Goal: Transaction & Acquisition: Purchase product/service

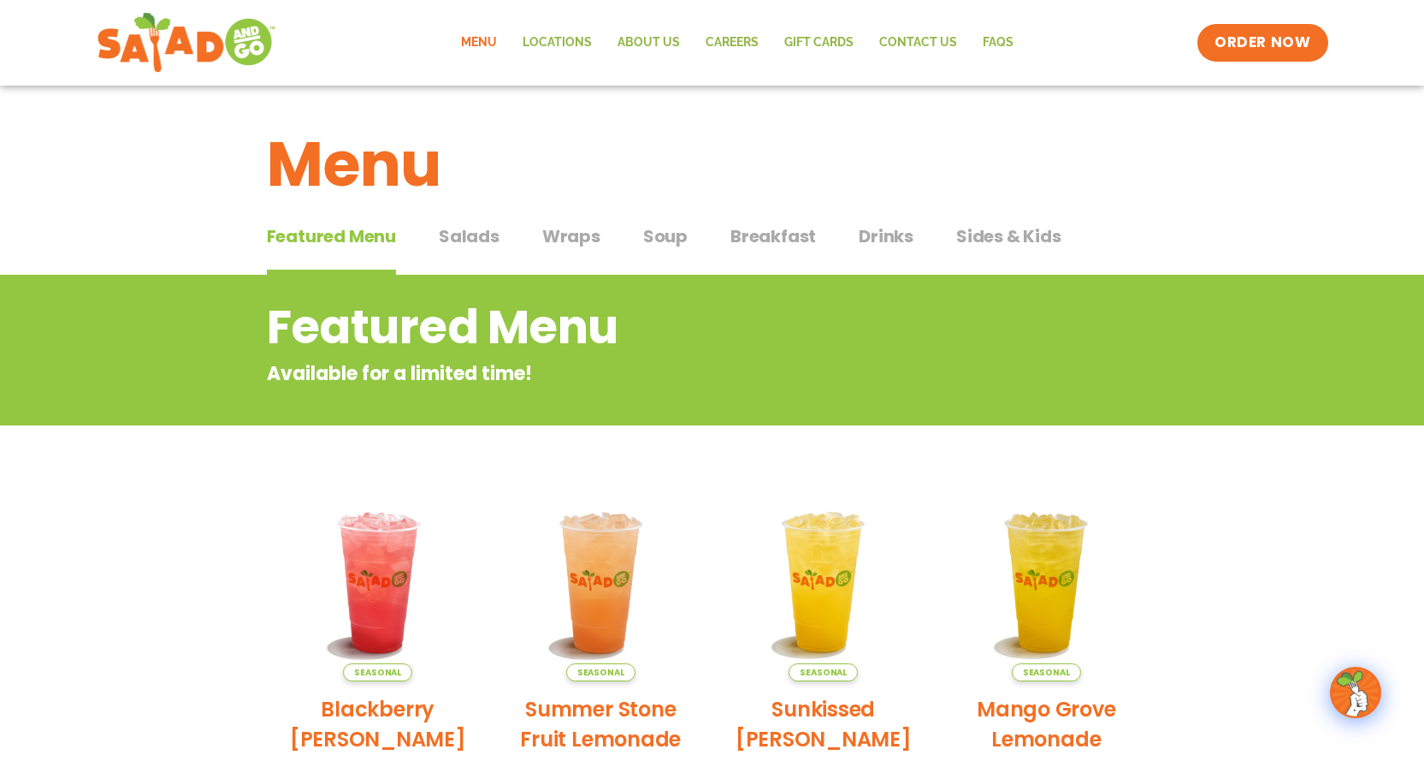
click at [575, 227] on span "Wraps" at bounding box center [571, 236] width 58 height 26
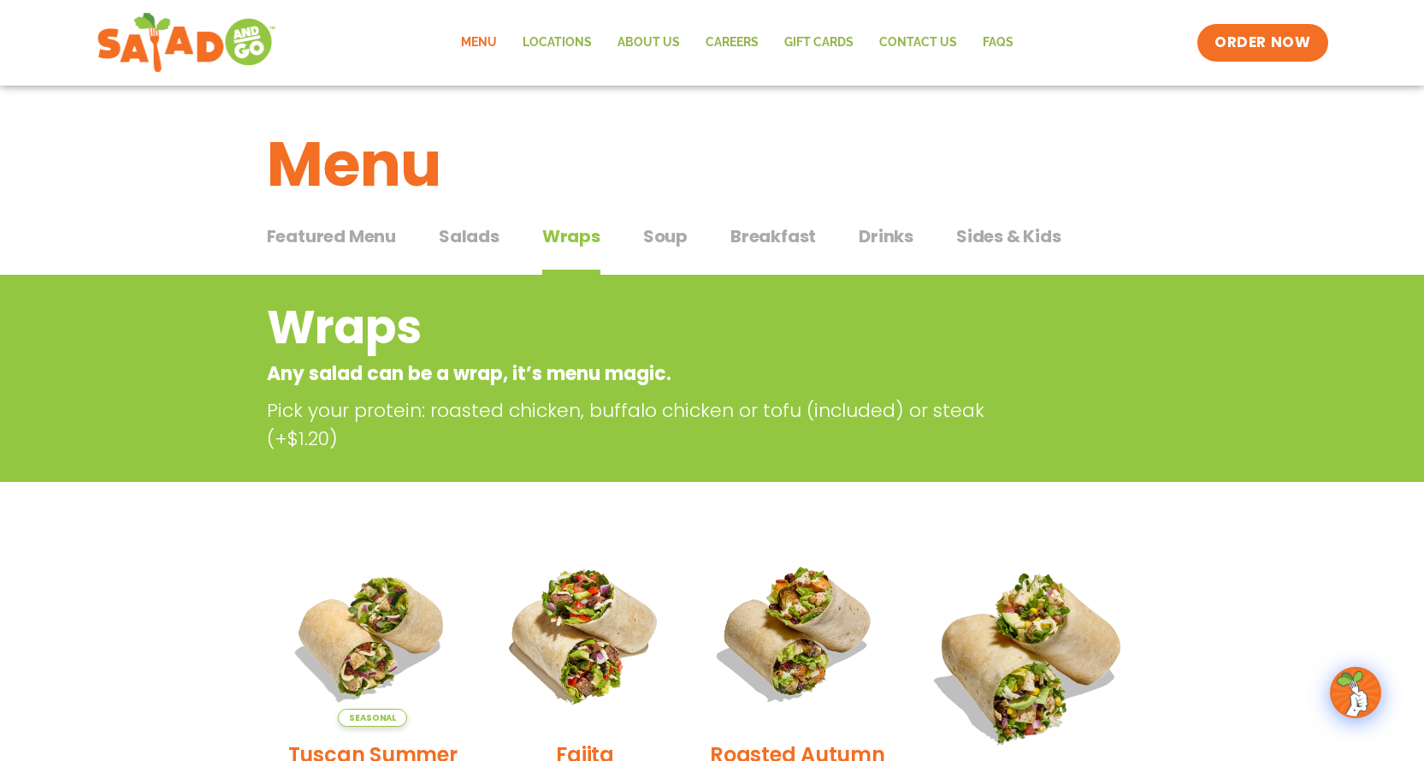
click at [777, 240] on span "Breakfast" at bounding box center [774, 236] width 86 height 26
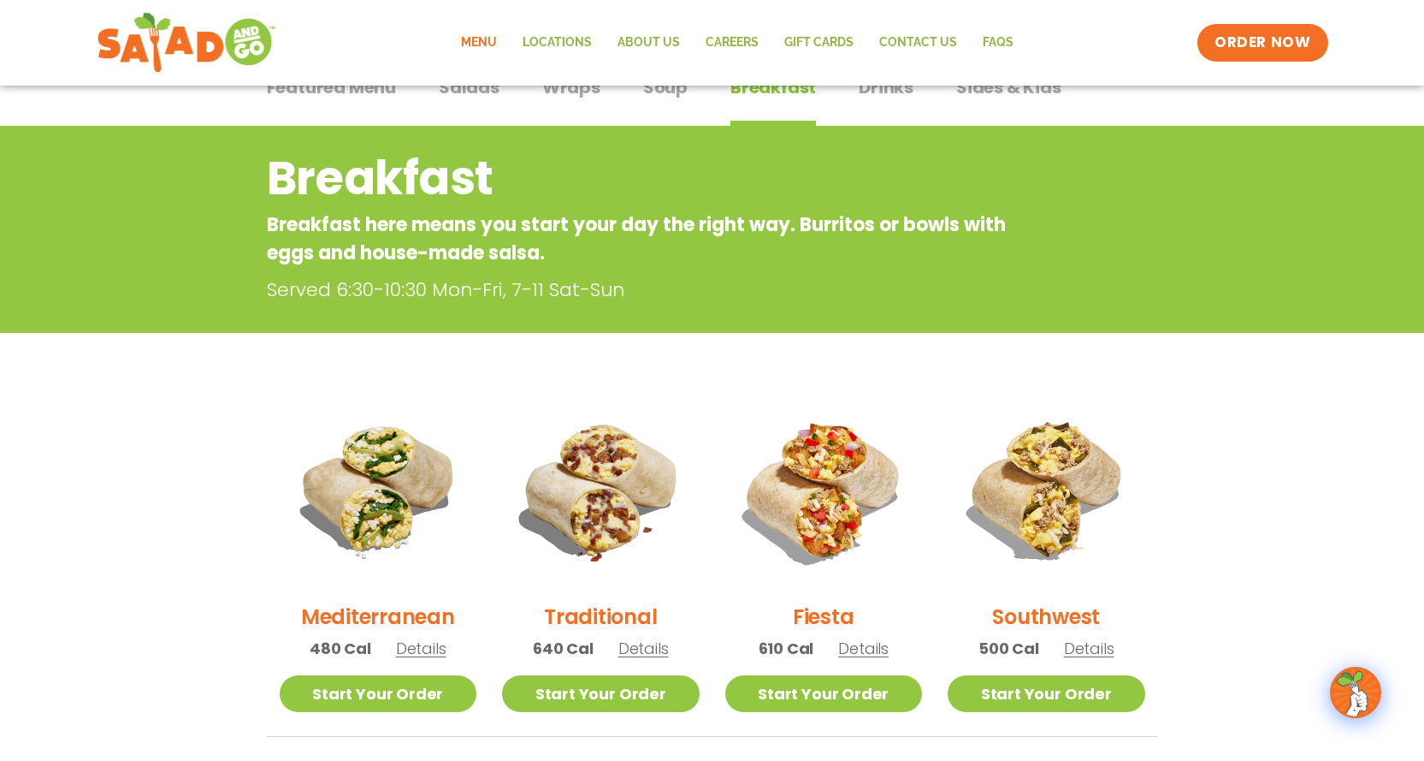
scroll to position [428, 0]
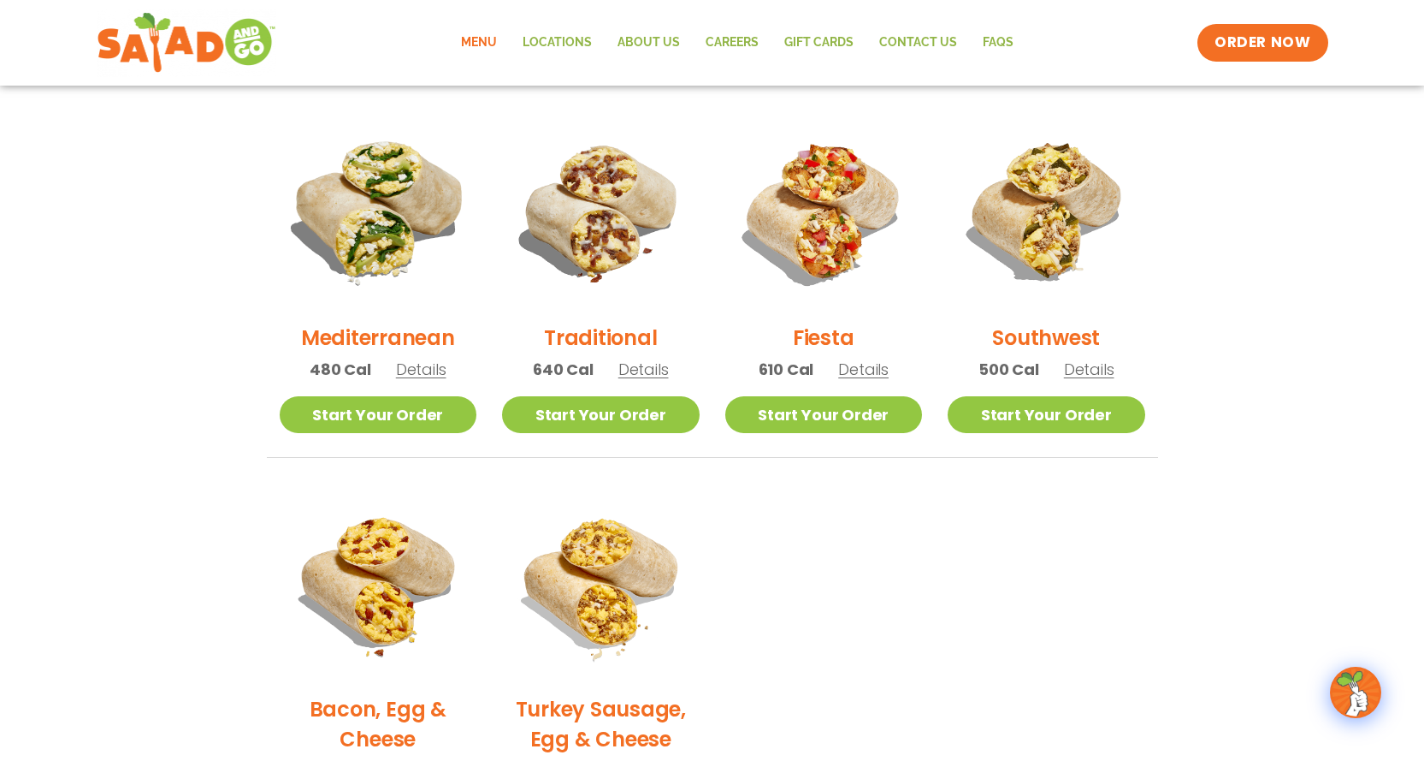
click at [363, 241] on img at bounding box center [378, 211] width 232 height 232
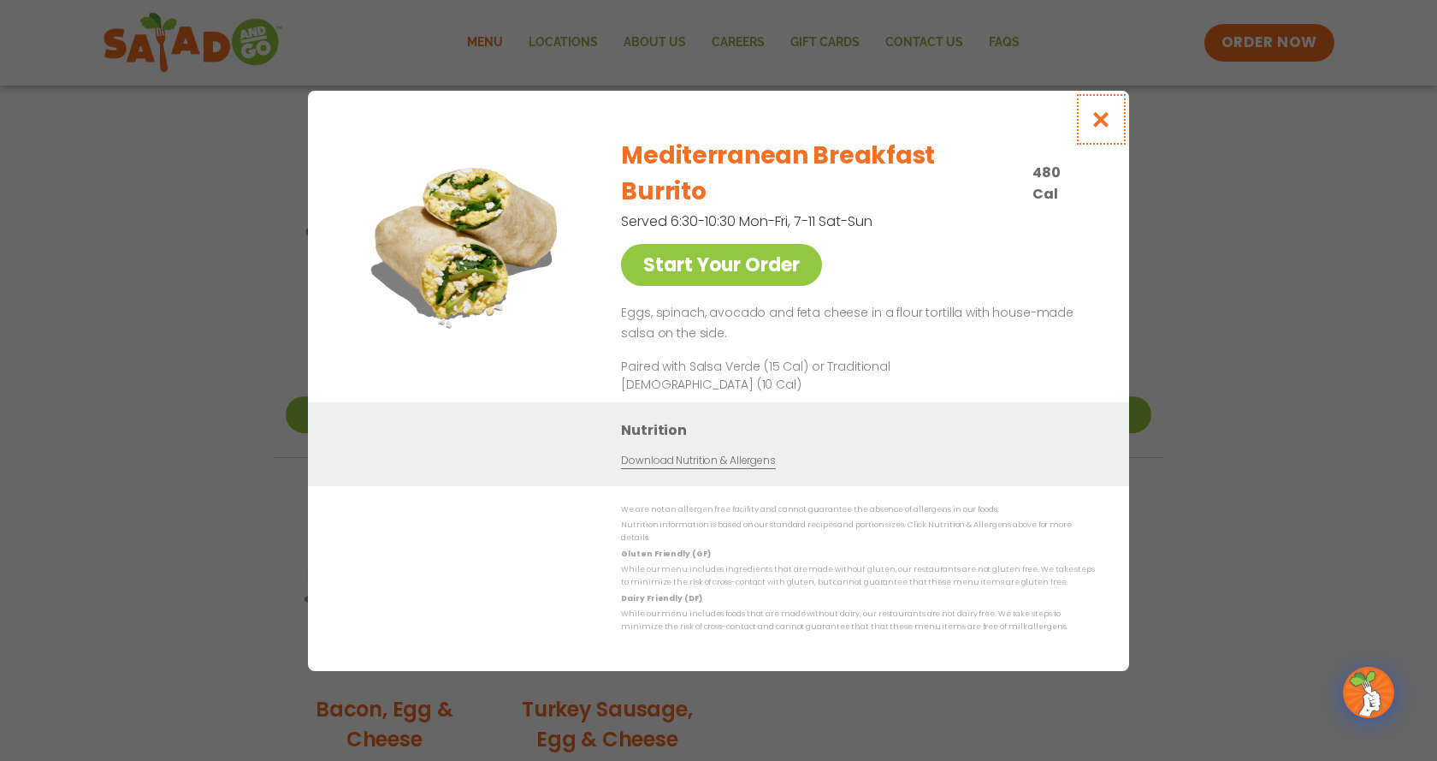
click at [1106, 128] on icon "Close modal" at bounding box center [1101, 119] width 21 height 18
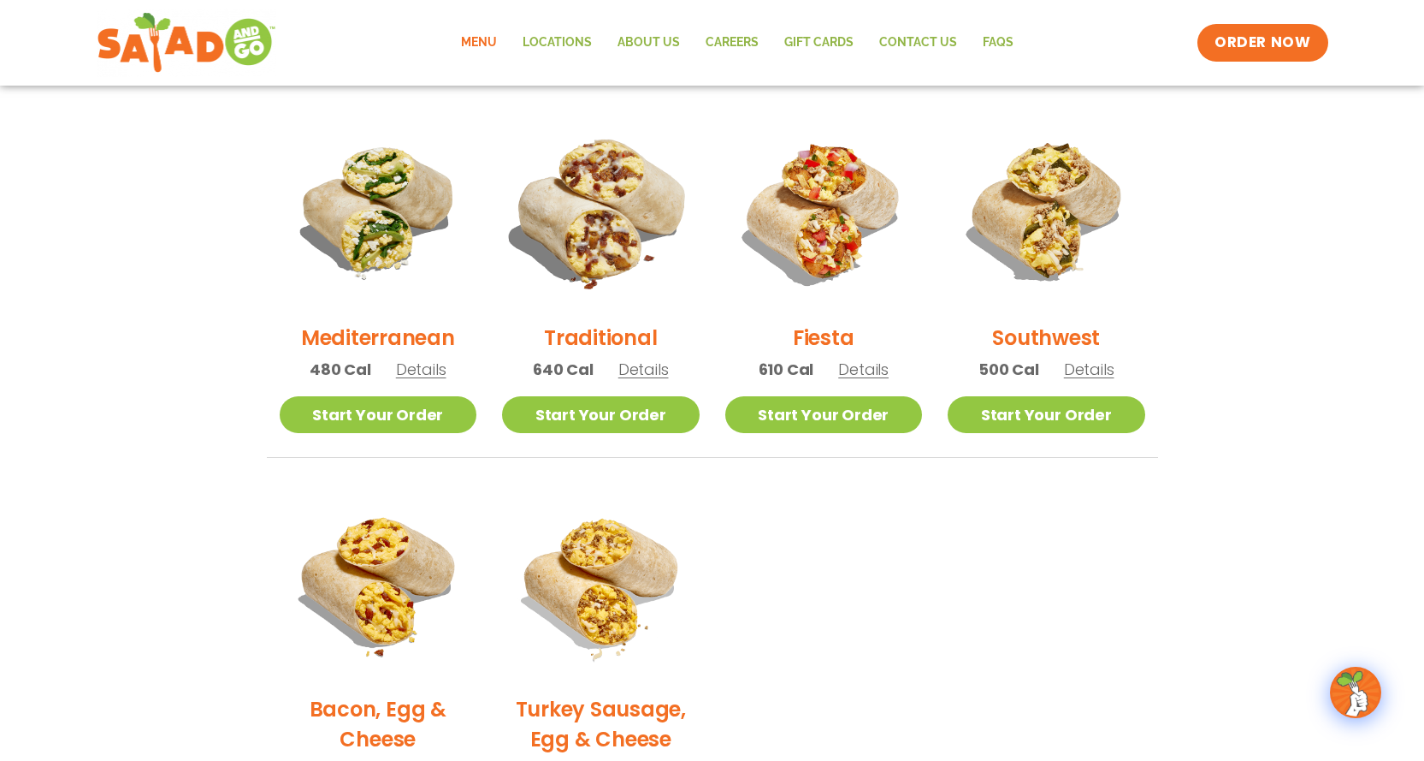
click at [581, 231] on img at bounding box center [601, 211] width 232 height 232
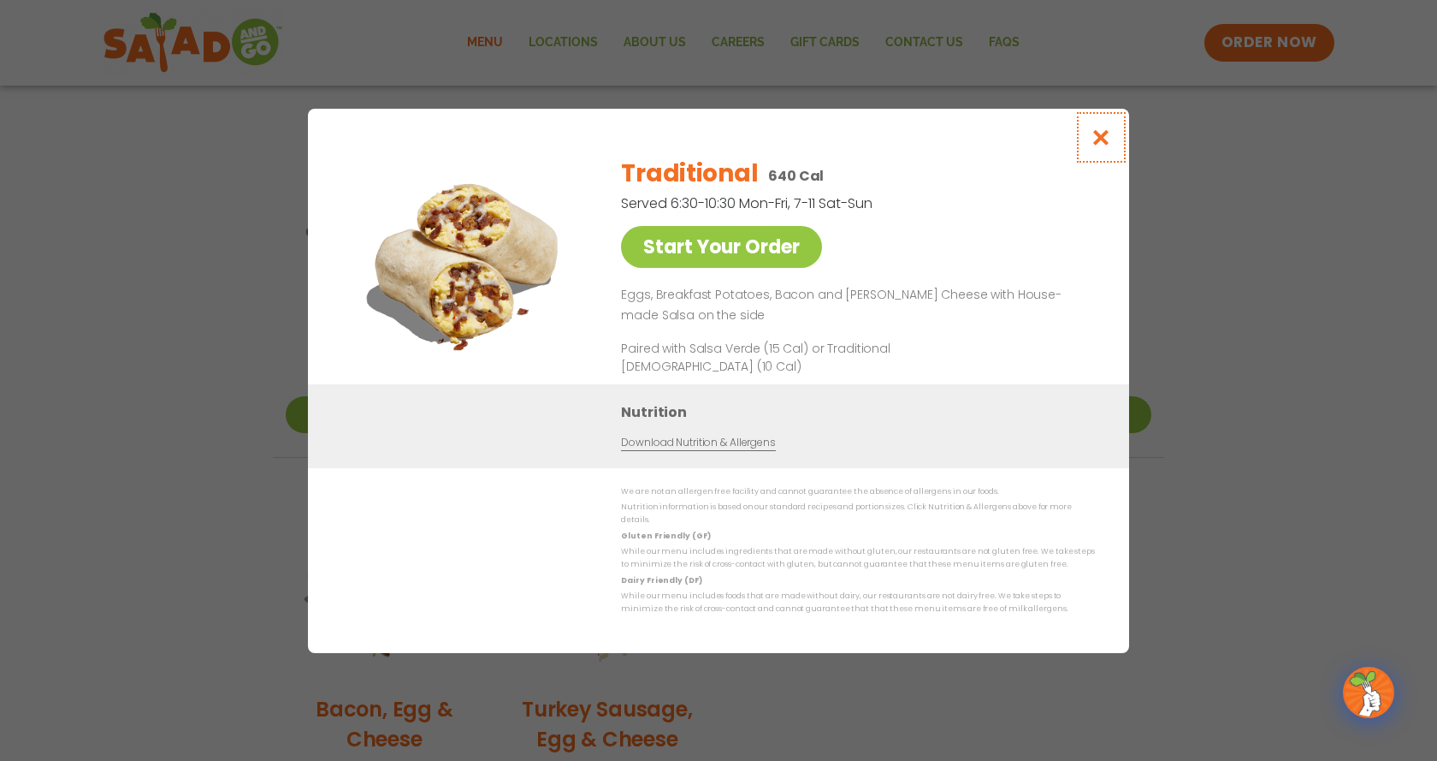
click at [1092, 146] on icon "Close modal" at bounding box center [1101, 137] width 21 height 18
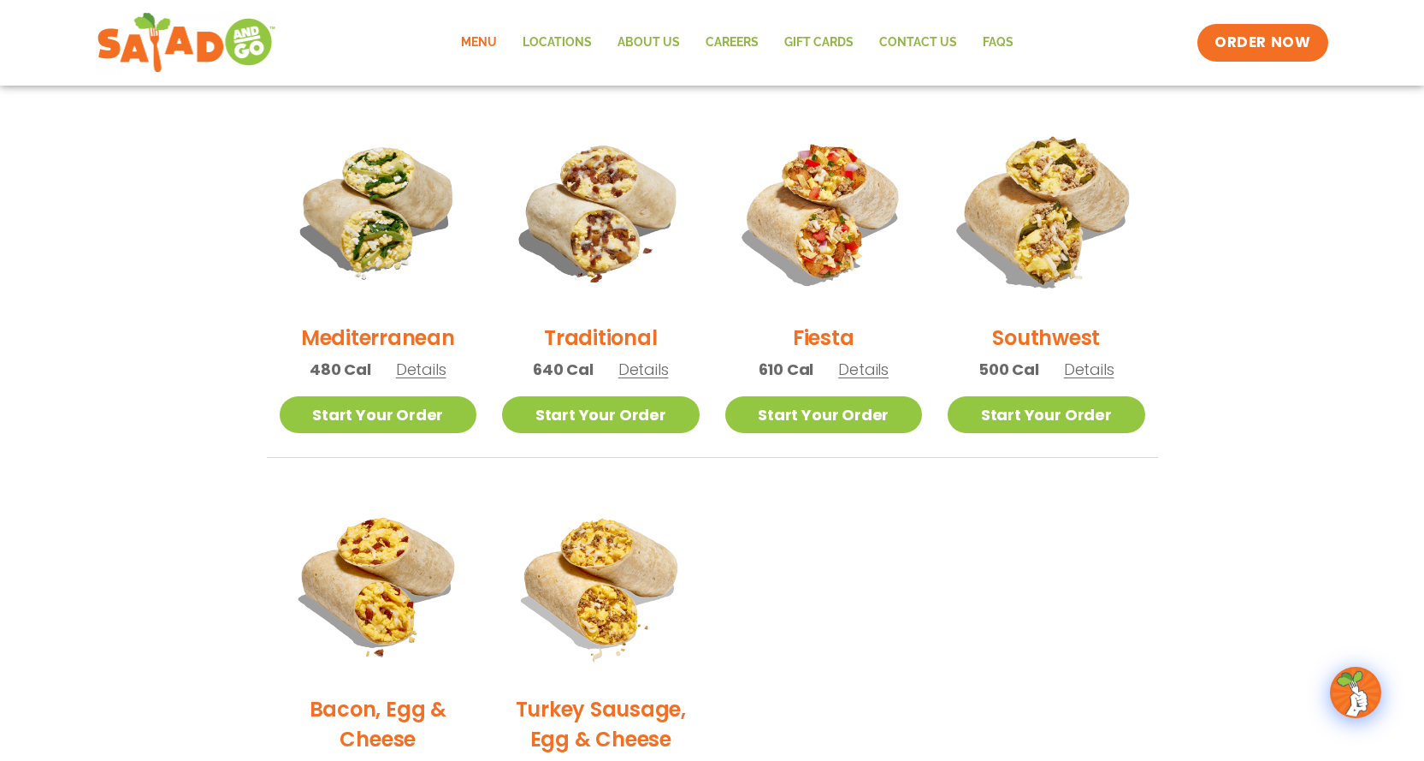
click at [1057, 265] on img at bounding box center [1047, 211] width 232 height 232
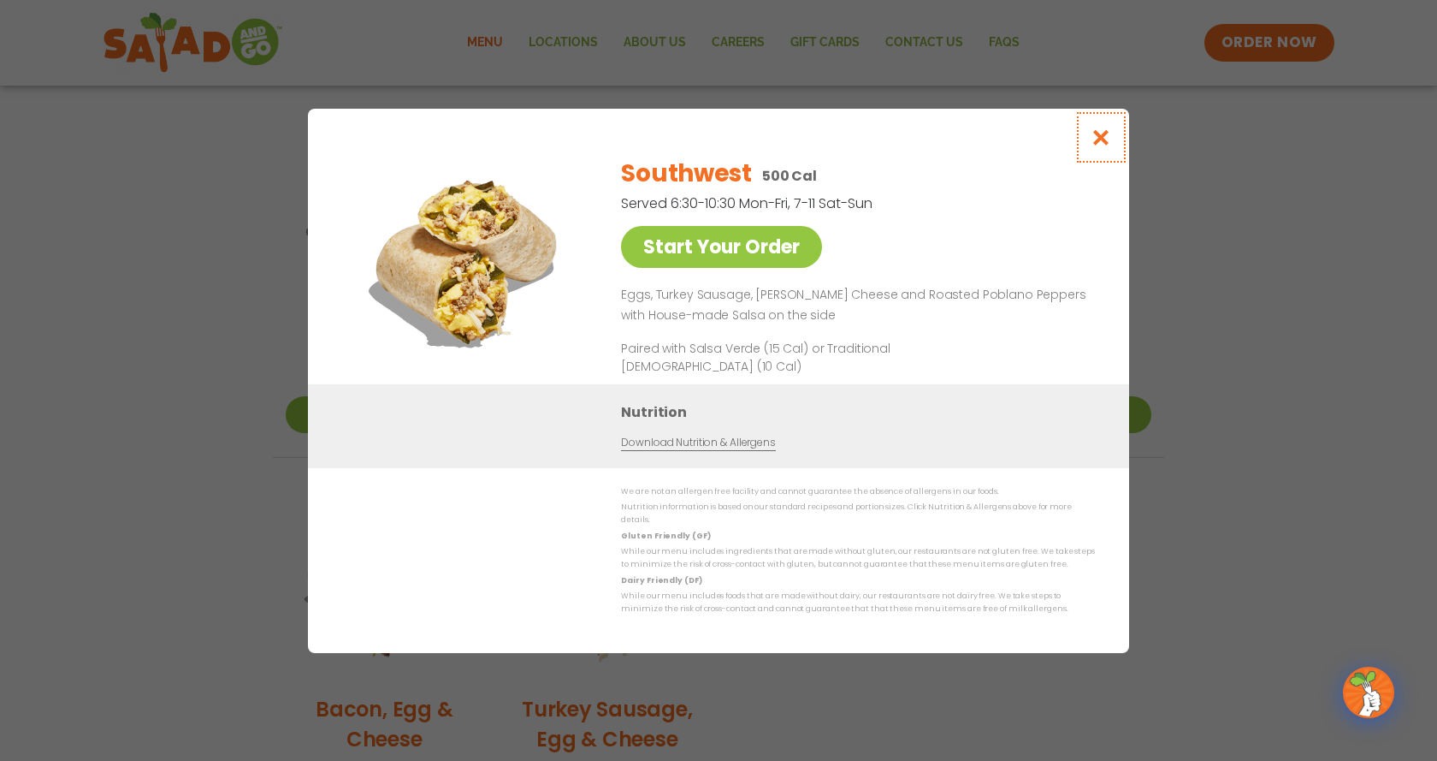
click at [1101, 154] on button "Close modal" at bounding box center [1102, 137] width 56 height 57
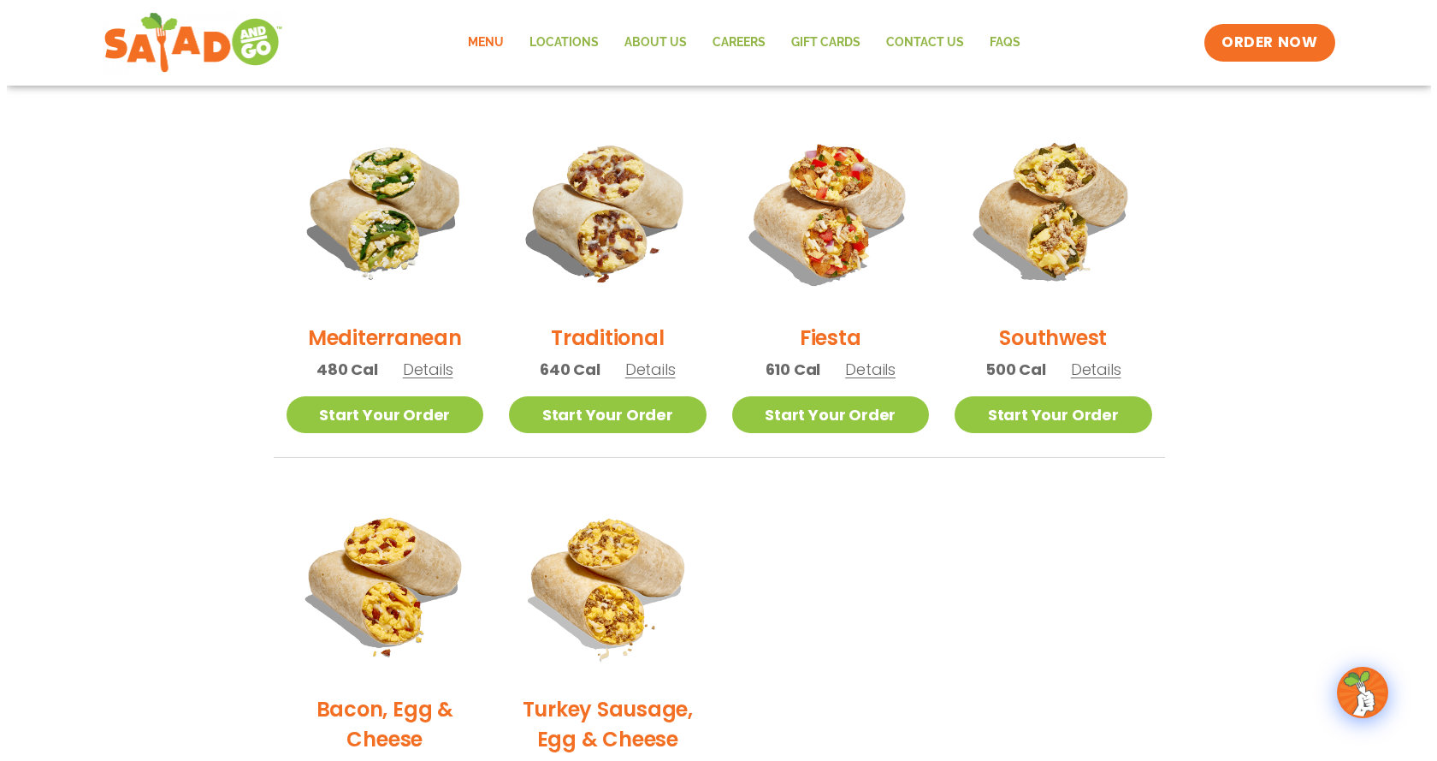
scroll to position [770, 0]
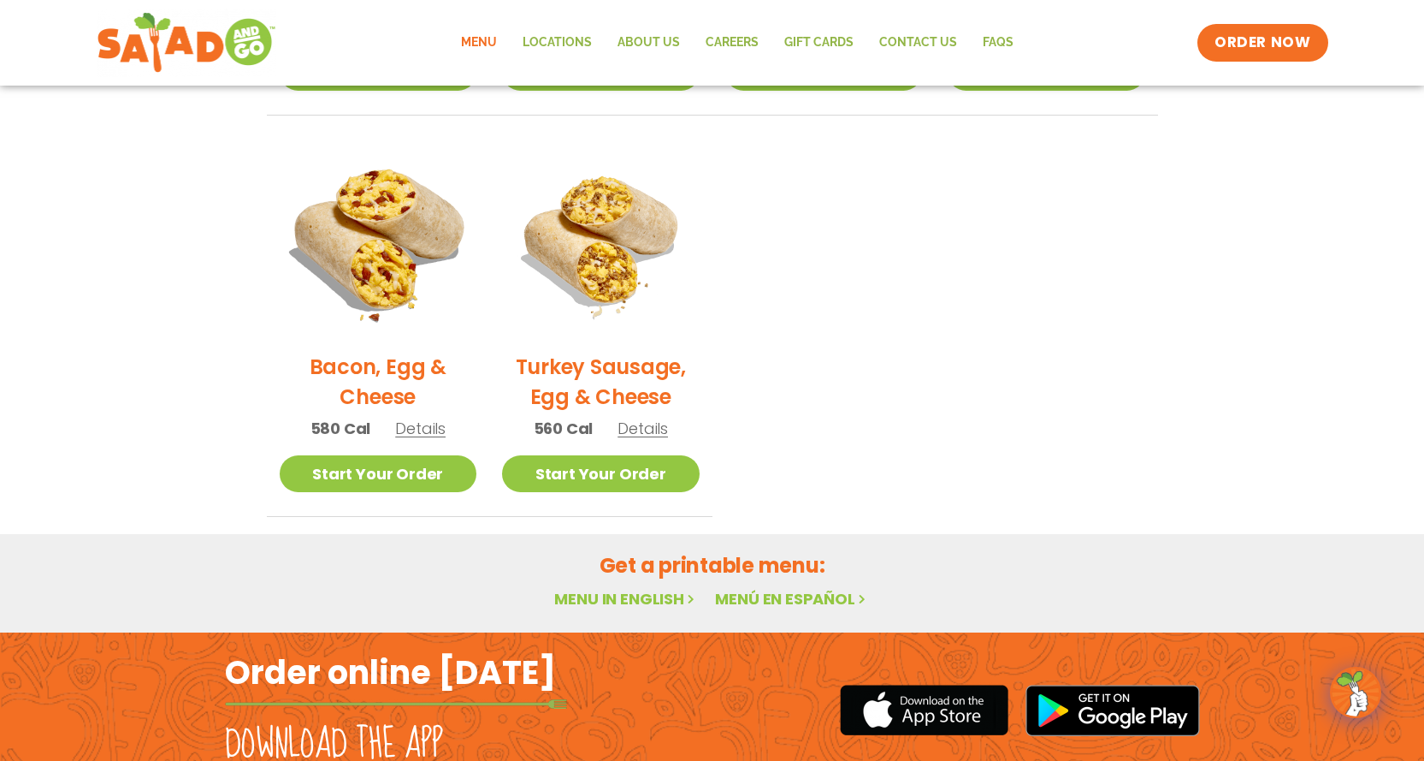
click at [364, 240] on img at bounding box center [378, 240] width 232 height 232
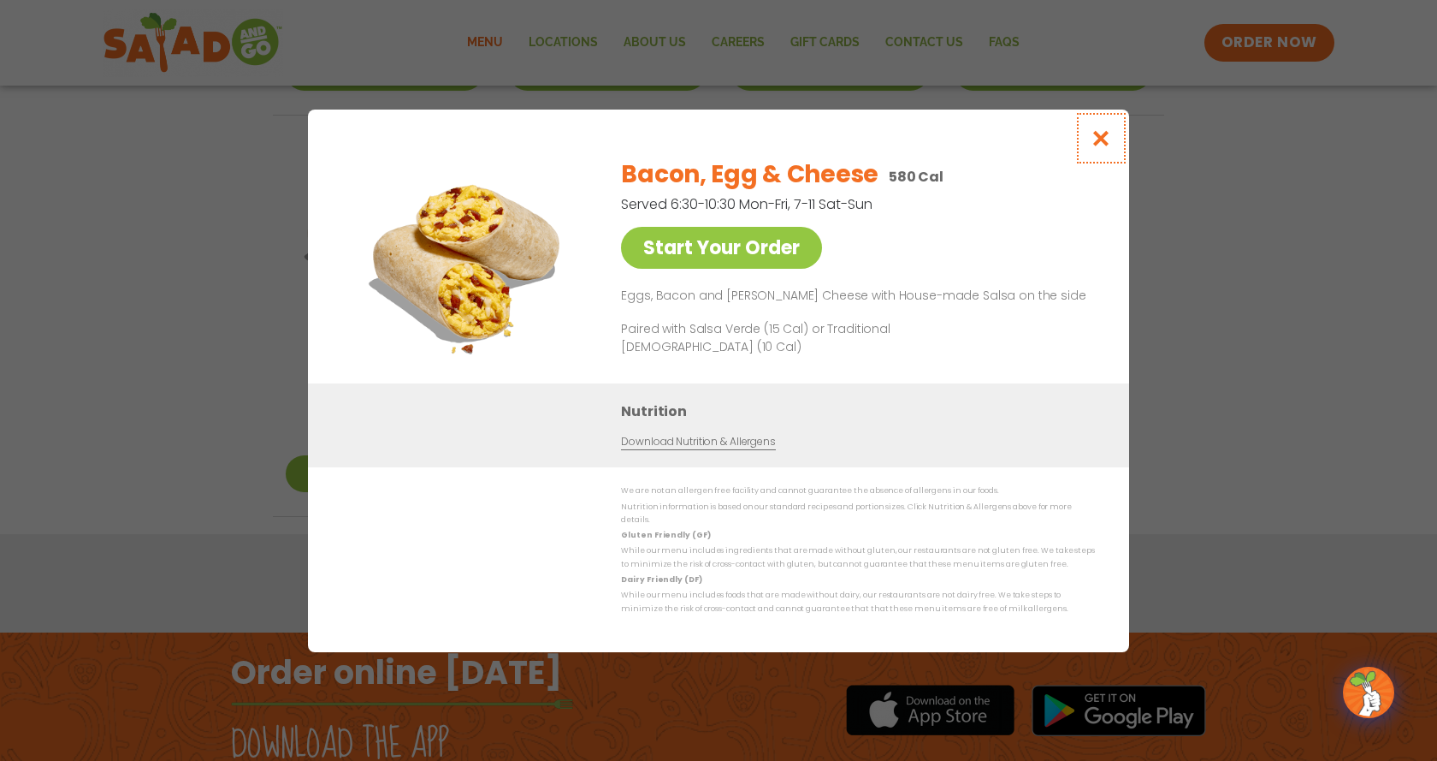
click at [1092, 146] on icon "Close modal" at bounding box center [1101, 138] width 21 height 18
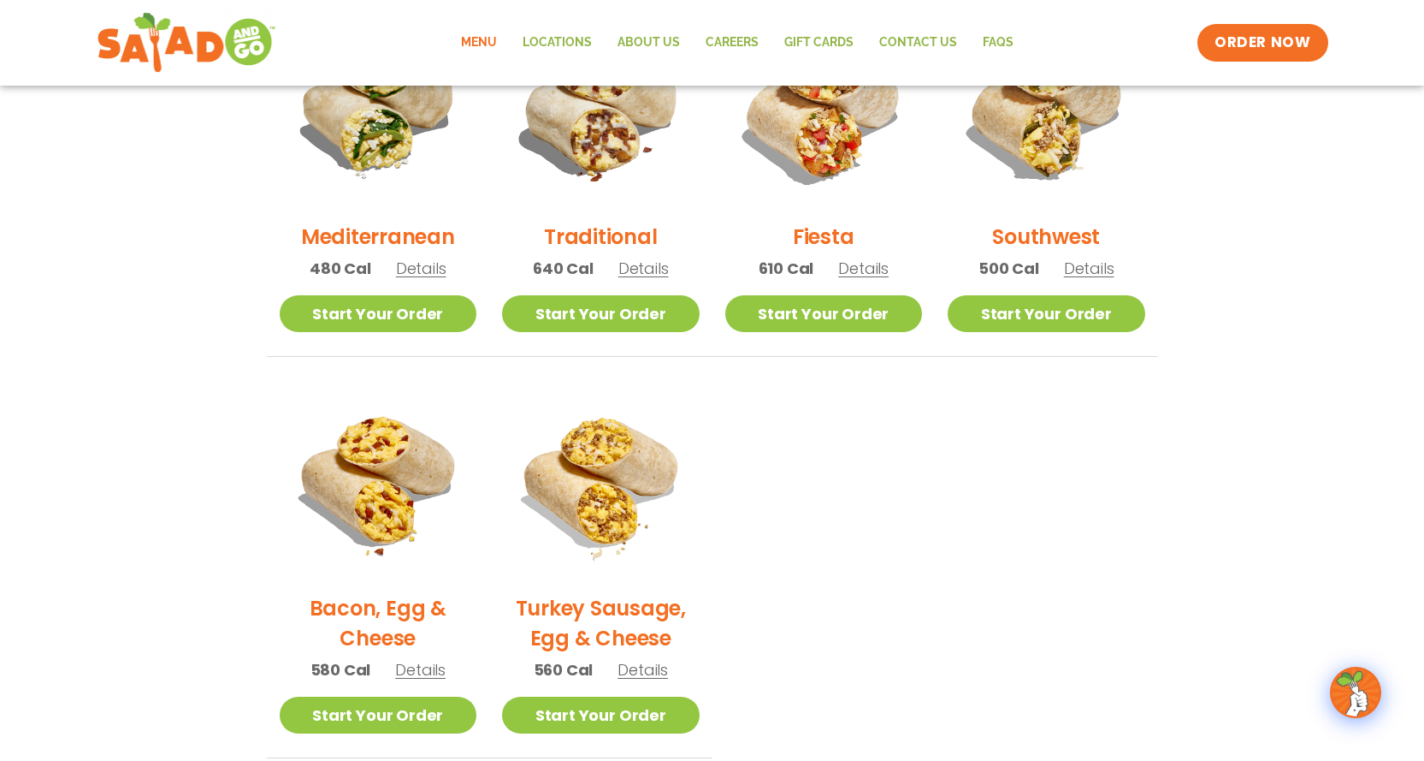
scroll to position [526, 0]
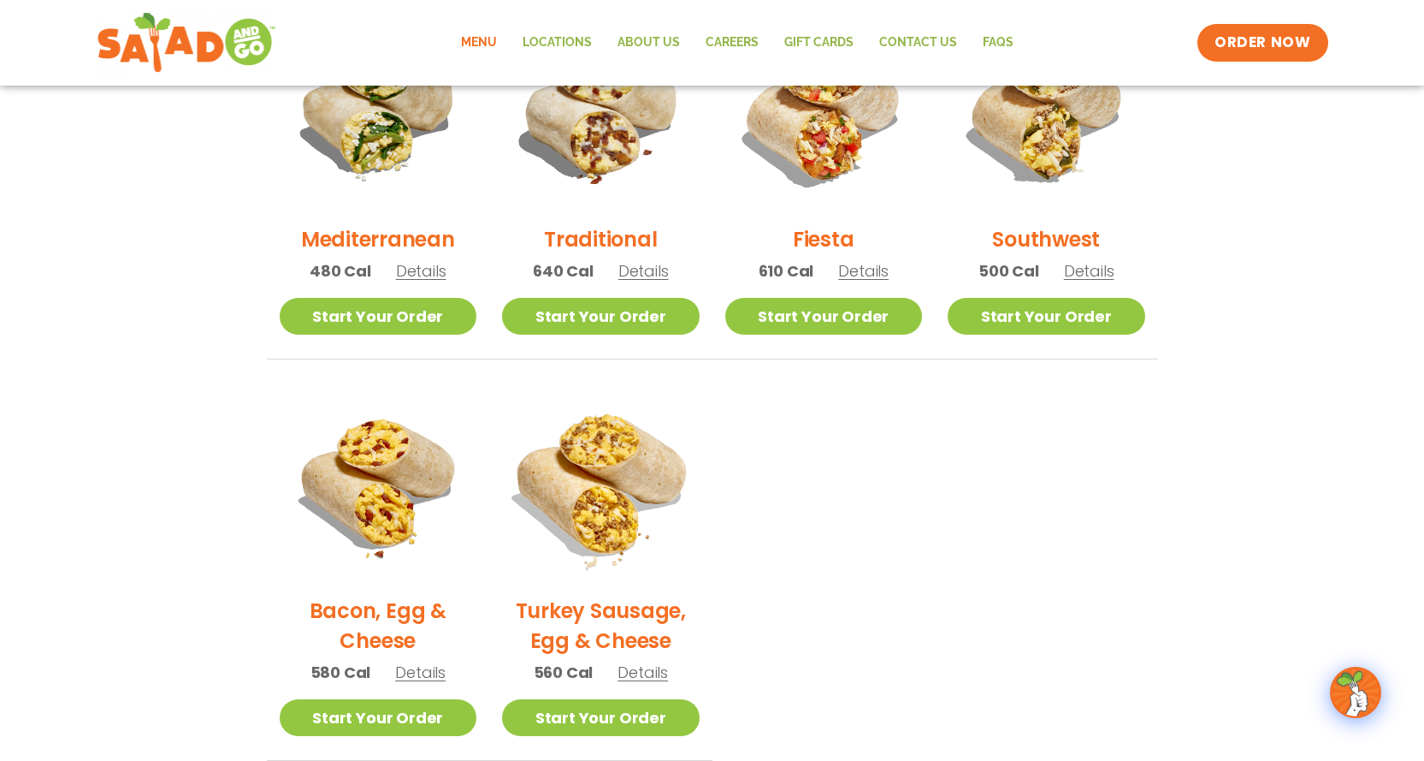
click at [620, 516] on img at bounding box center [601, 484] width 232 height 232
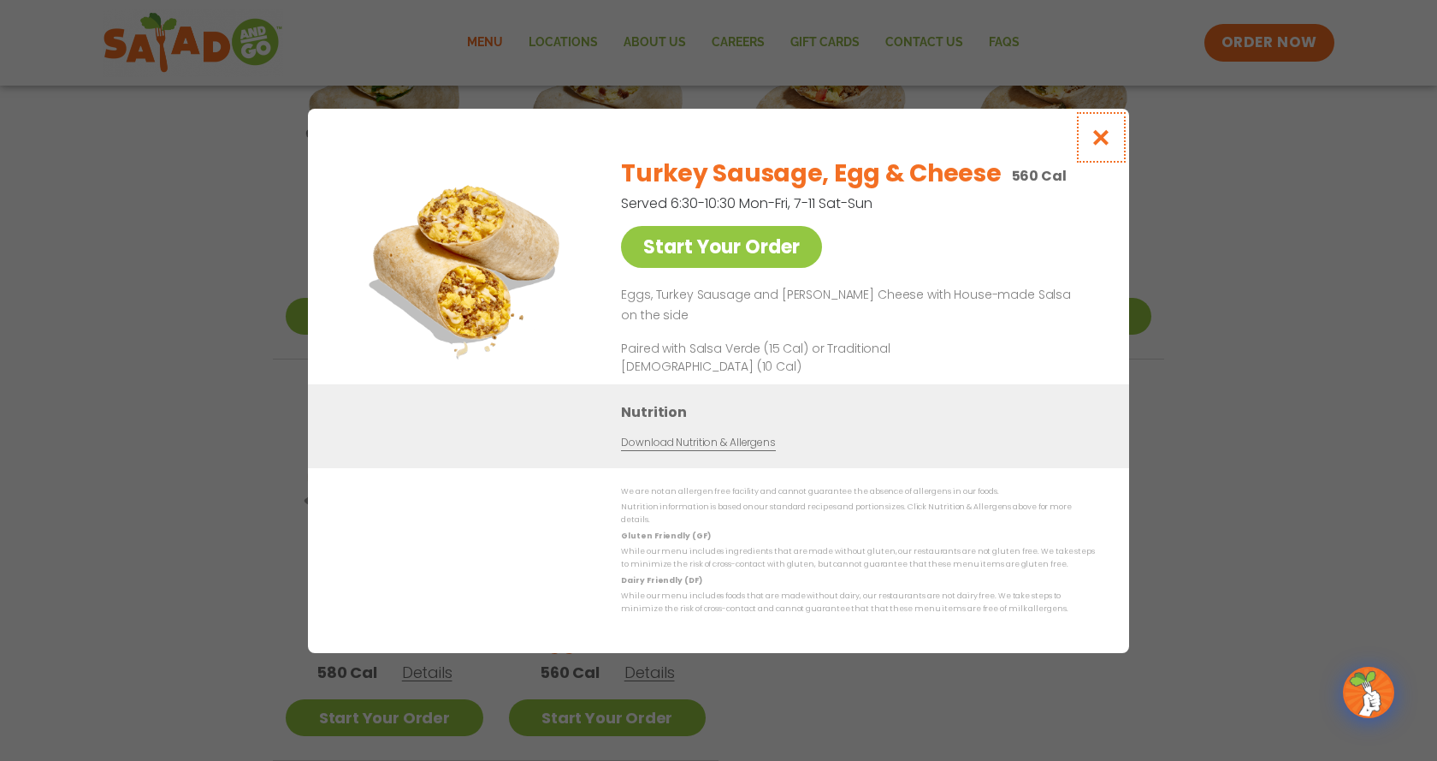
click at [1097, 146] on icon "Close modal" at bounding box center [1101, 137] width 21 height 18
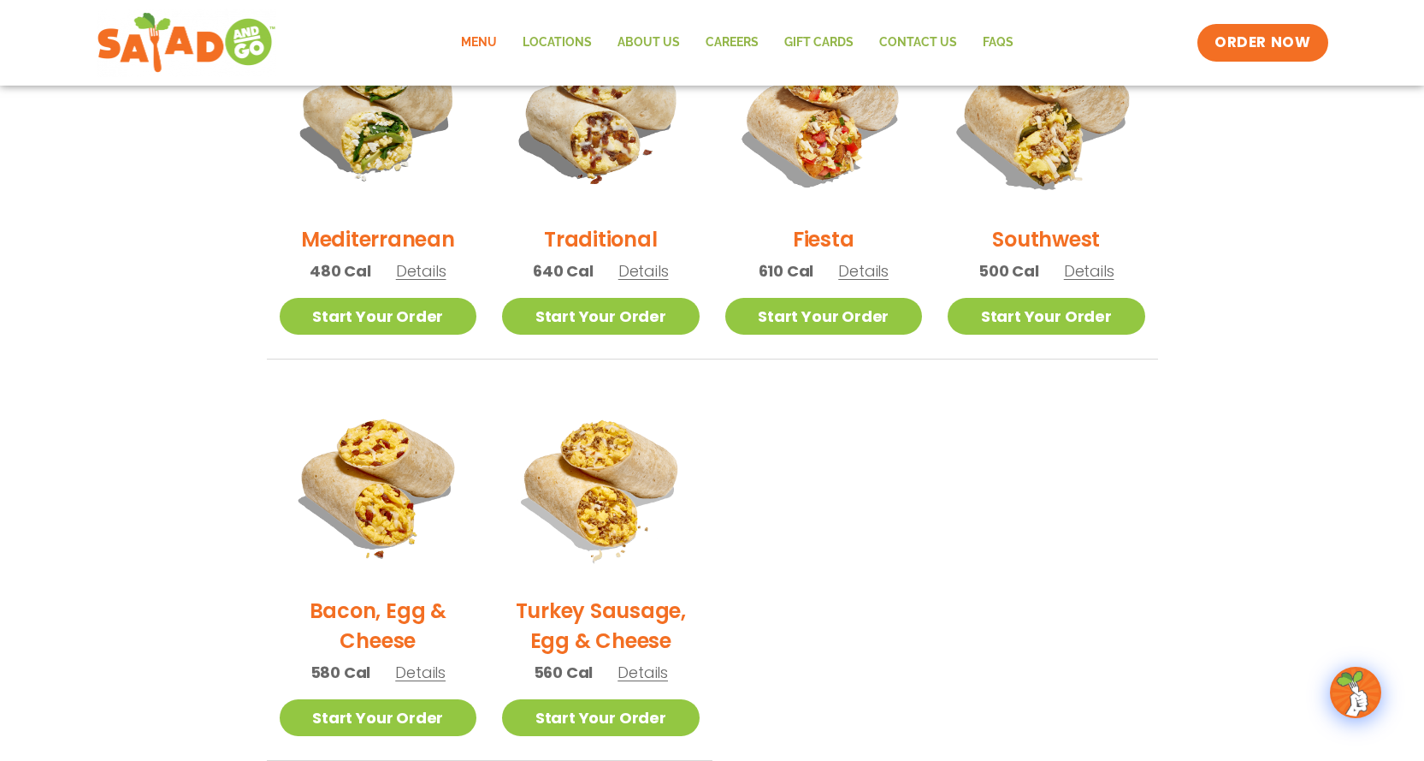
click at [1069, 158] on img at bounding box center [1047, 113] width 232 height 232
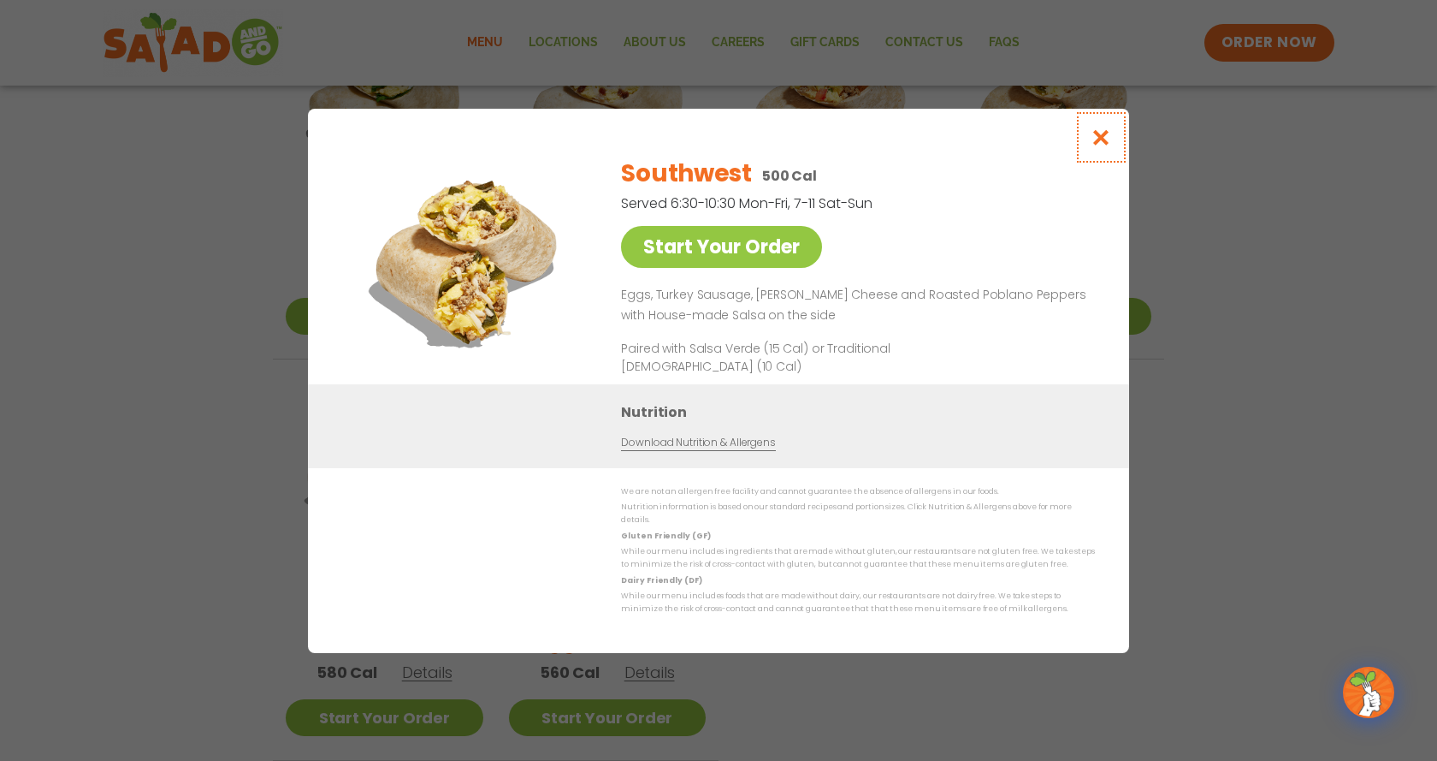
click at [1105, 139] on icon "Close modal" at bounding box center [1101, 137] width 21 height 18
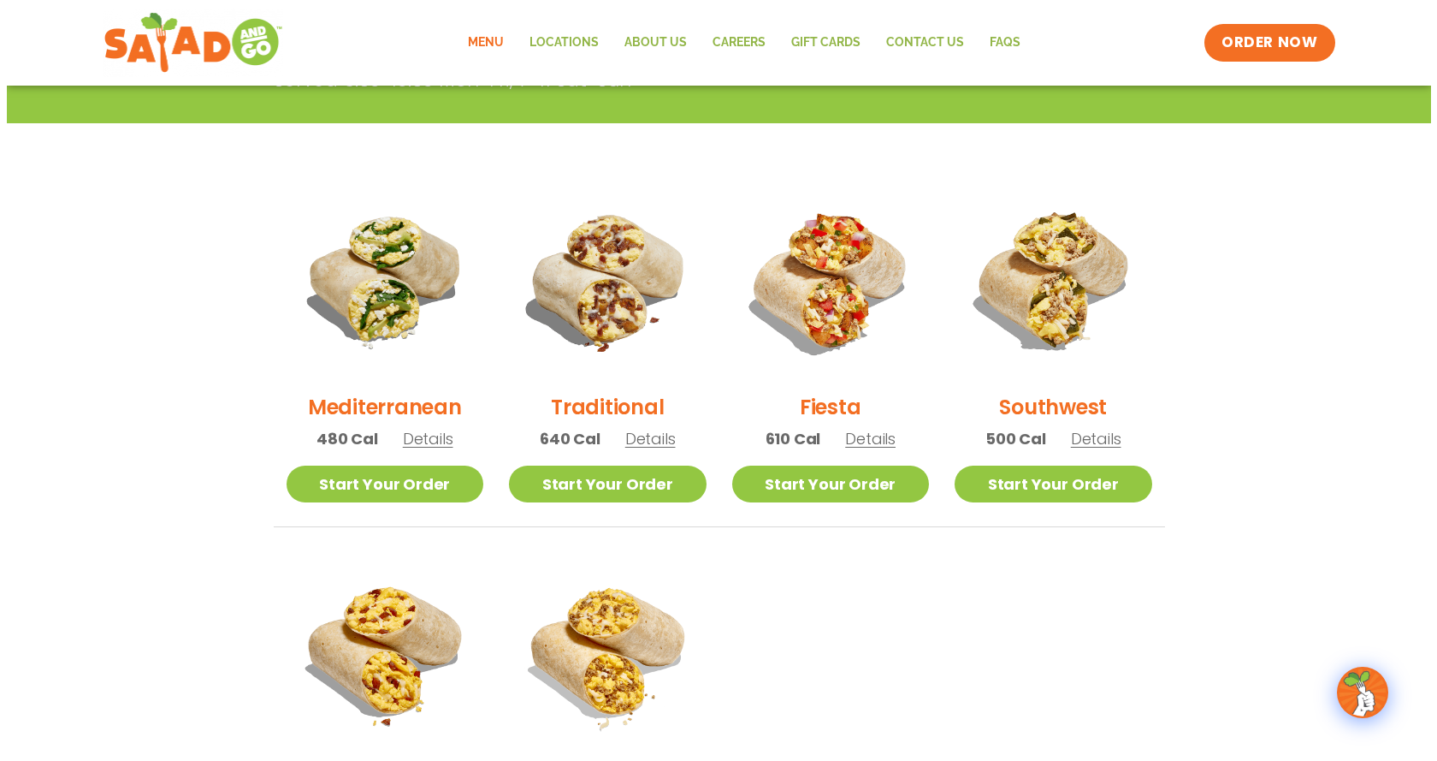
scroll to position [355, 0]
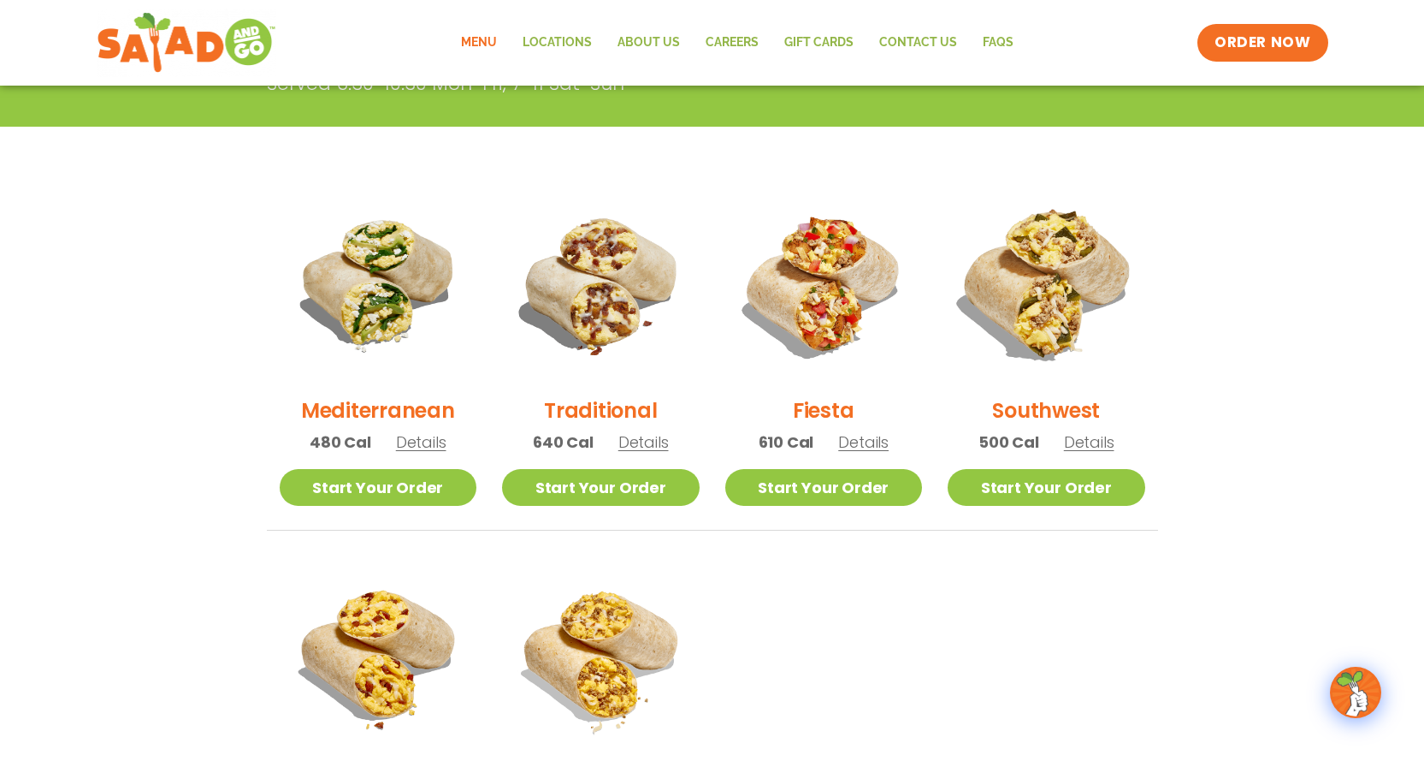
click at [1030, 323] on img at bounding box center [1047, 284] width 232 height 232
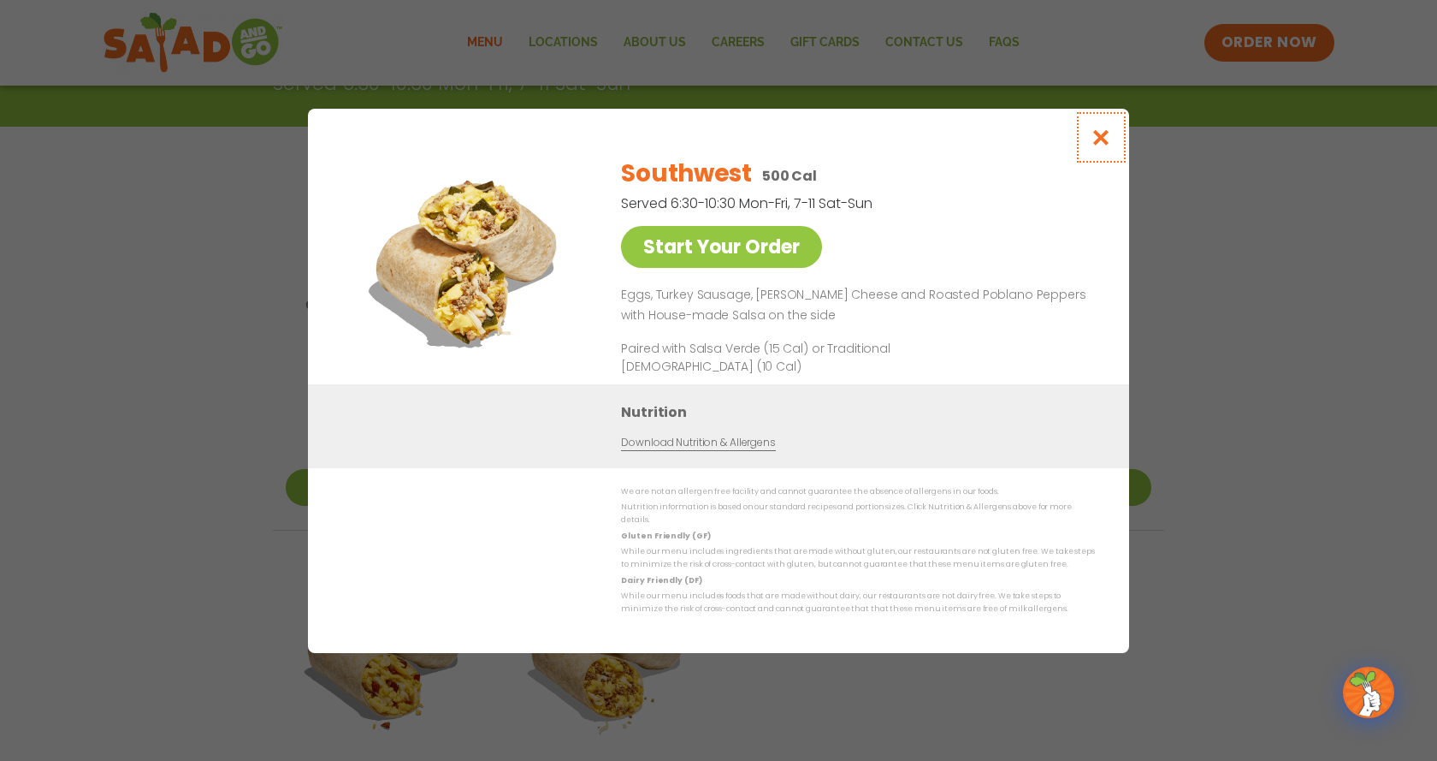
click at [1106, 137] on icon "Close modal" at bounding box center [1101, 137] width 21 height 18
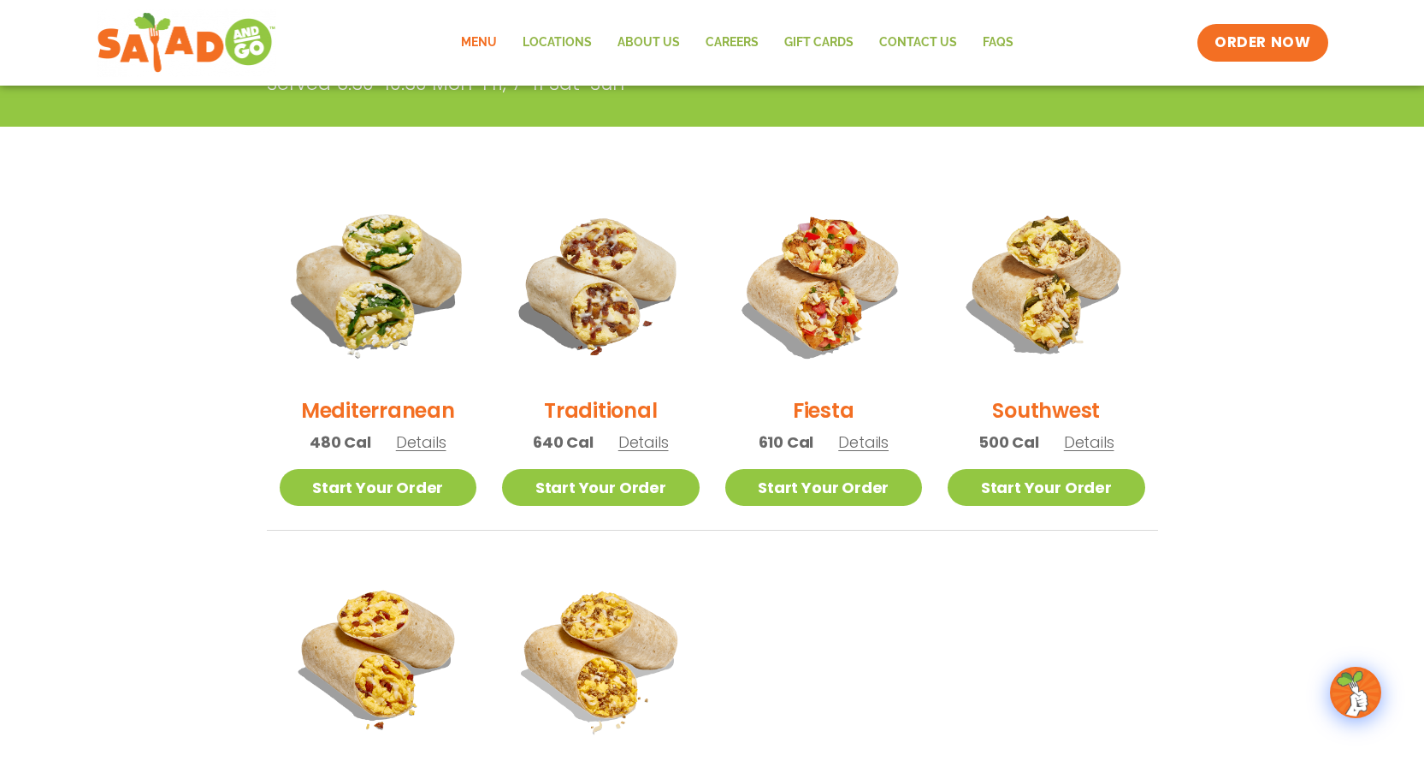
click at [395, 343] on img at bounding box center [378, 284] width 232 height 232
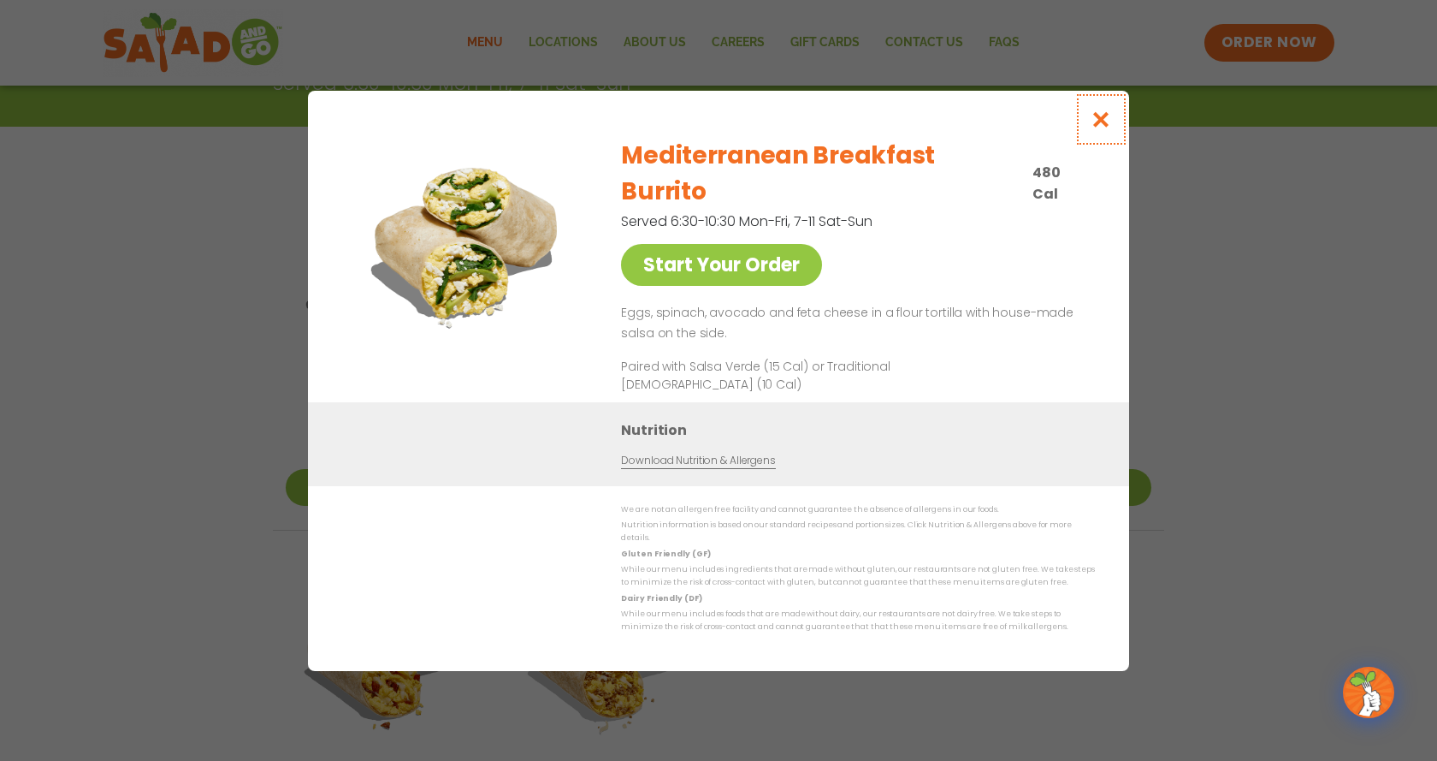
click at [1104, 128] on icon "Close modal" at bounding box center [1101, 119] width 21 height 18
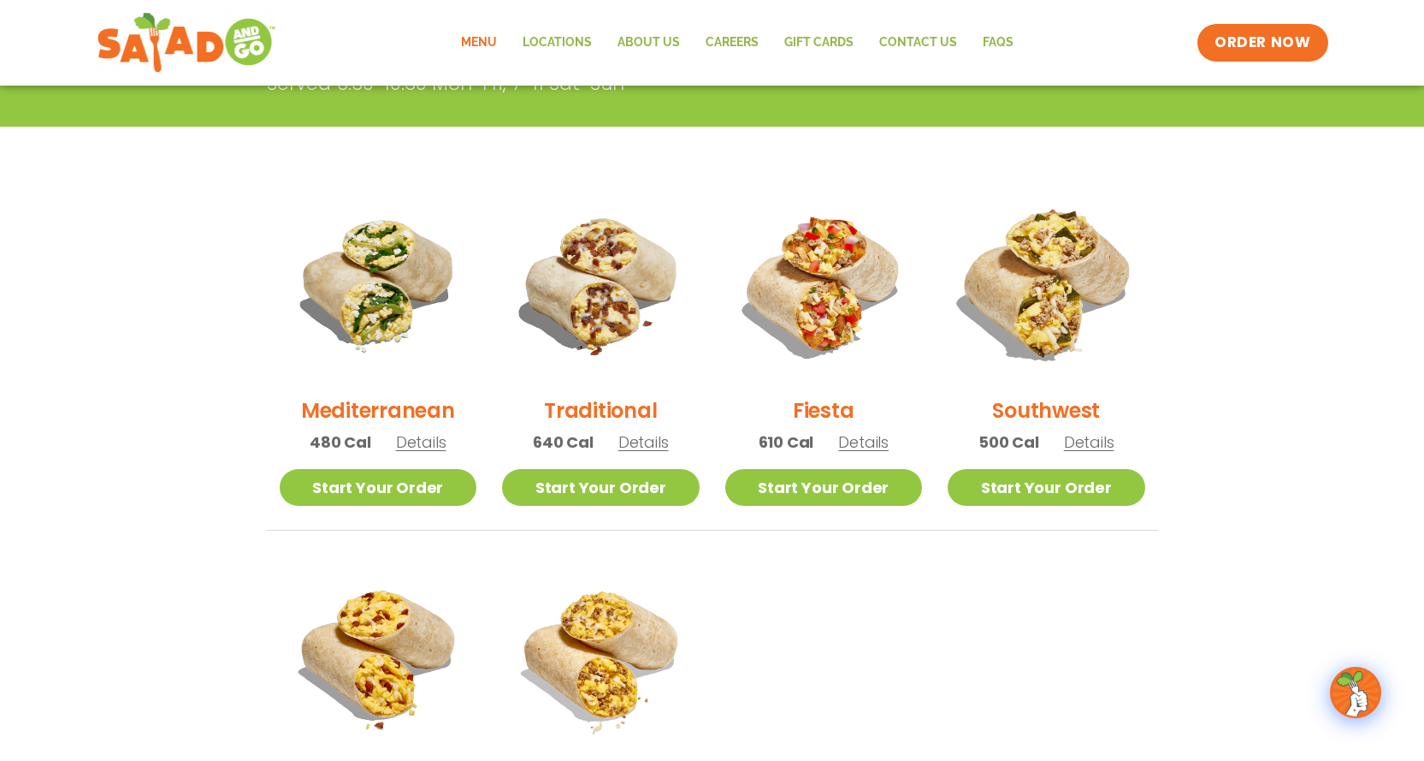
click at [1042, 340] on img at bounding box center [1047, 284] width 232 height 232
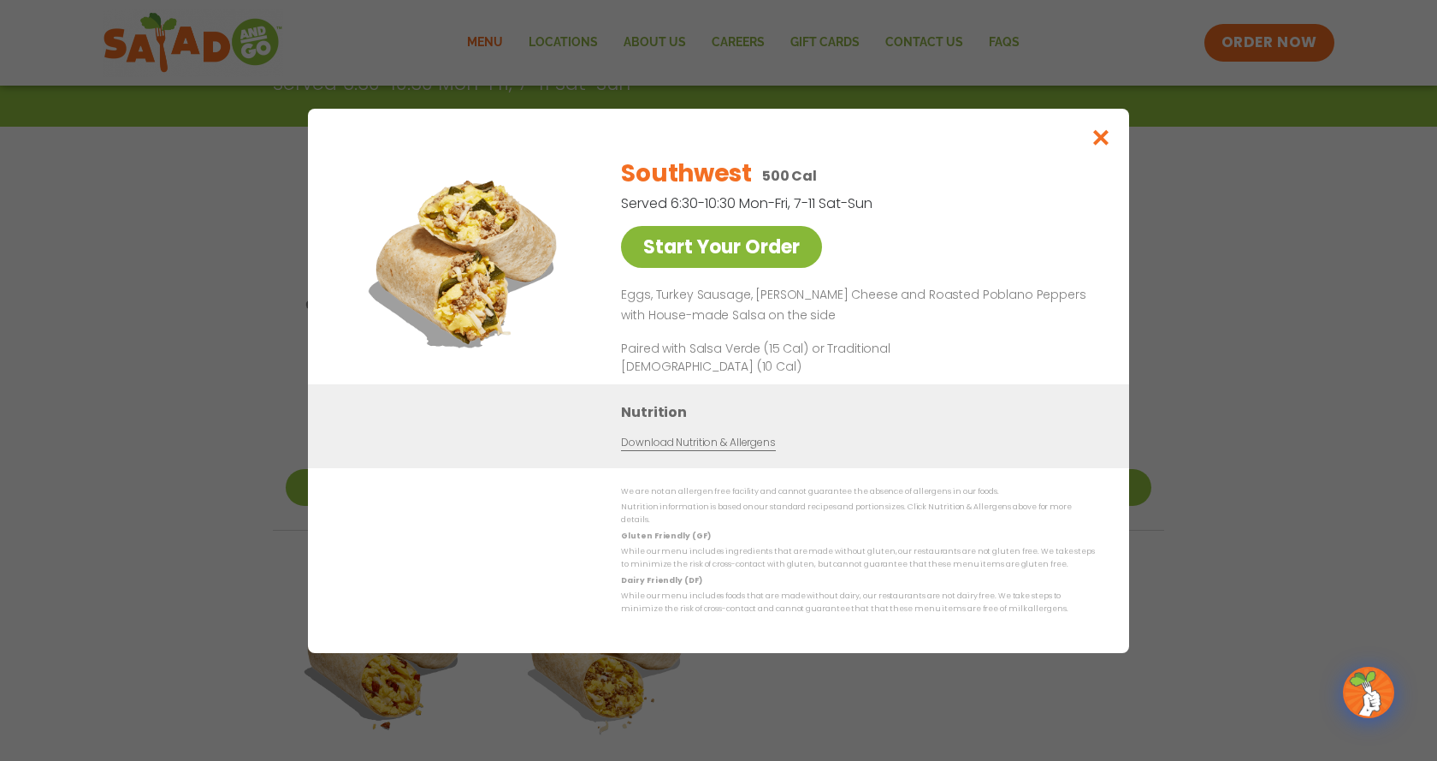
click at [764, 246] on link "Start Your Order" at bounding box center [721, 247] width 201 height 42
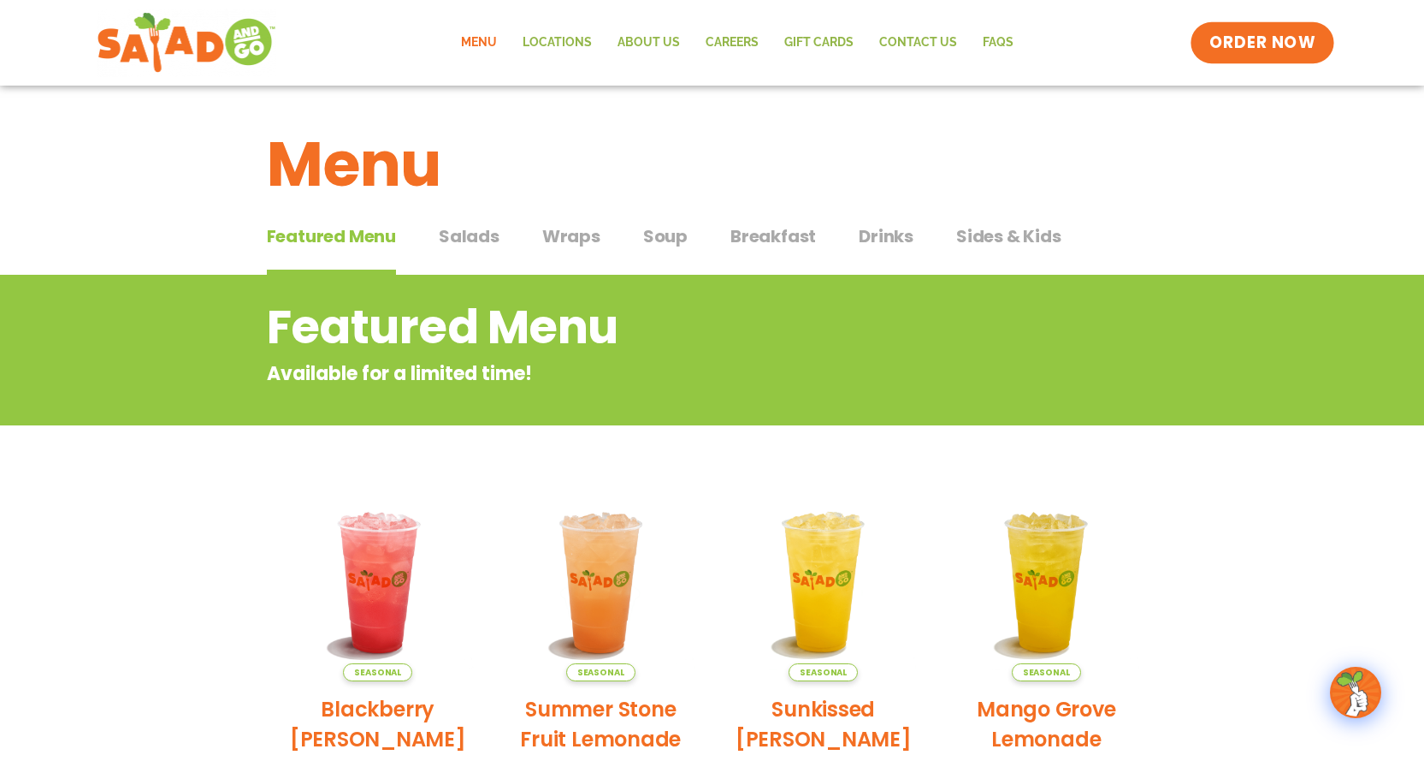
click at [1263, 25] on link "ORDER NOW" at bounding box center [1263, 42] width 144 height 41
